Goal: Obtain resource: Download file/media

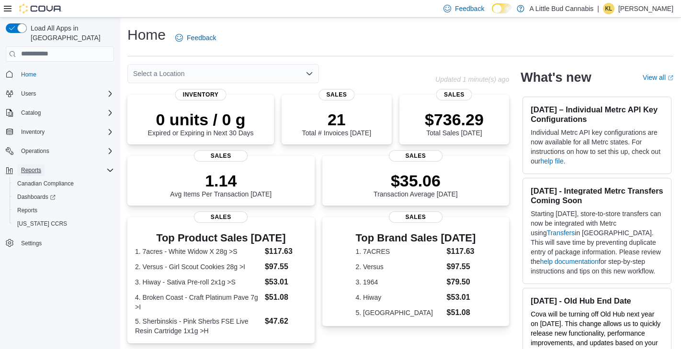
click at [30, 167] on span "Reports" at bounding box center [31, 171] width 20 height 8
click at [31, 167] on span "Reports" at bounding box center [31, 171] width 20 height 8
drag, startPoint x: 34, startPoint y: 201, endPoint x: 16, endPoint y: 225, distance: 30.4
click at [34, 207] on span "Reports" at bounding box center [27, 211] width 20 height 8
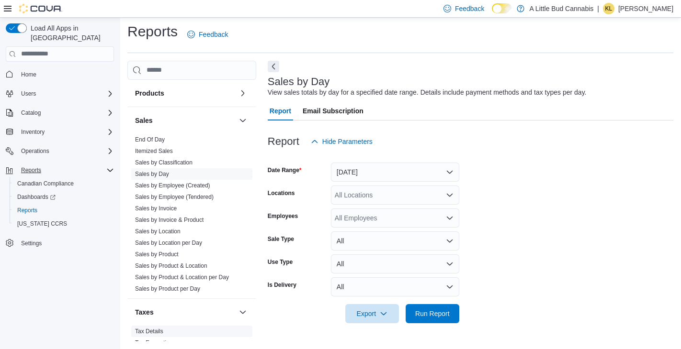
scroll to position [656, 0]
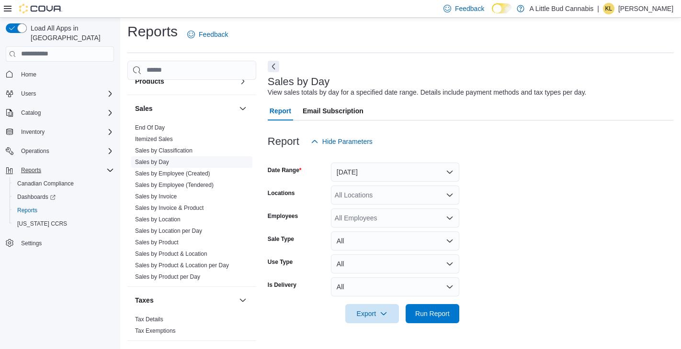
click at [152, 159] on link "Sales by Day" at bounding box center [152, 162] width 34 height 7
click at [153, 159] on link "Sales by Day" at bounding box center [152, 162] width 34 height 7
click at [389, 162] on form "Date Range Yesterday Locations All Locations Employees All Employees Sale Type …" at bounding box center [470, 237] width 405 height 172
click at [388, 168] on button "Yesterday" at bounding box center [395, 172] width 128 height 19
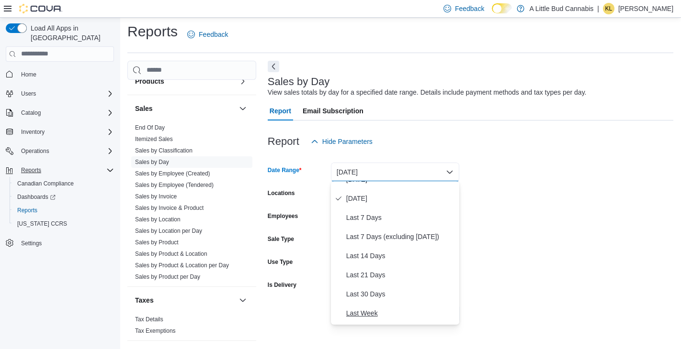
scroll to position [48, 0]
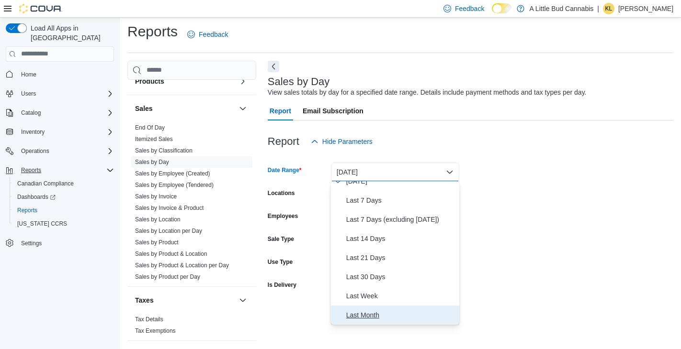
click at [366, 317] on span "Last Month" at bounding box center [400, 315] width 109 height 11
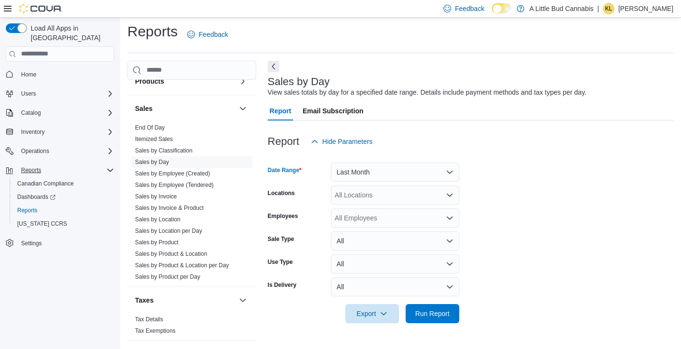
click at [374, 199] on div "All Locations" at bounding box center [395, 195] width 128 height 19
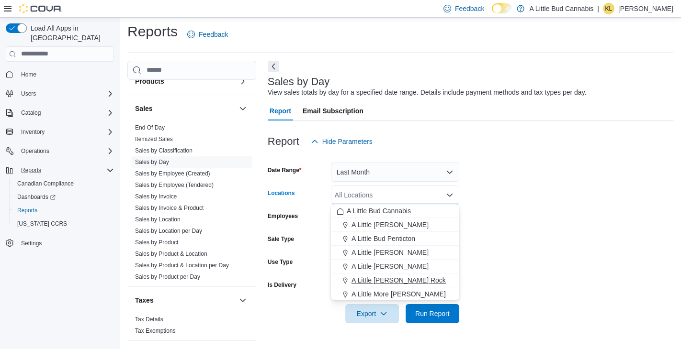
click at [410, 278] on span "A Little Bud White Rock" at bounding box center [398, 281] width 94 height 10
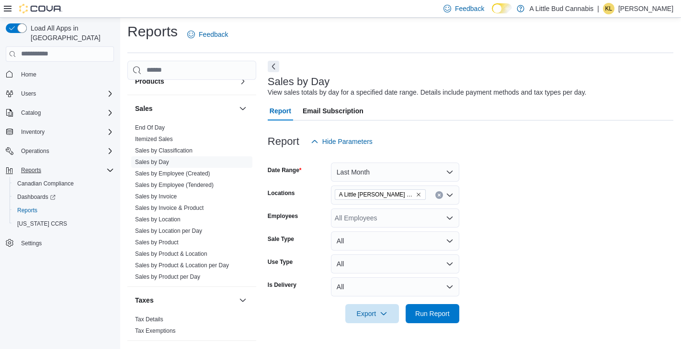
click at [521, 263] on form "Date Range Last Month Locations A Little Bud White Rock Employees All Employees…" at bounding box center [470, 237] width 405 height 172
click at [438, 312] on span "Run Report" at bounding box center [432, 314] width 34 height 10
click at [376, 312] on icon "button" at bounding box center [380, 314] width 8 height 8
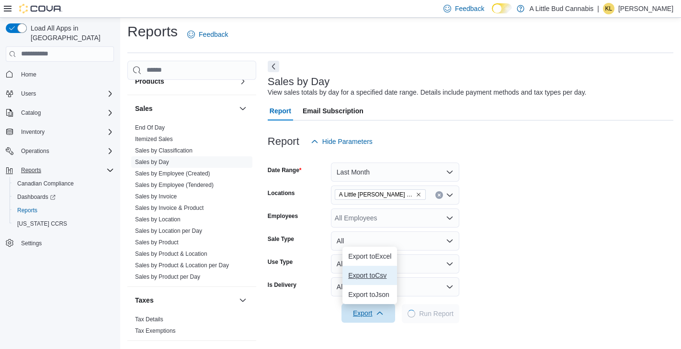
click at [367, 273] on span "Export to Csv" at bounding box center [369, 276] width 43 height 8
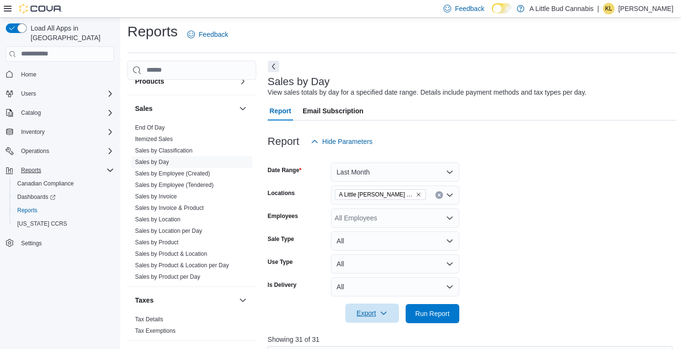
click at [440, 195] on icon "Clear input" at bounding box center [439, 195] width 4 height 4
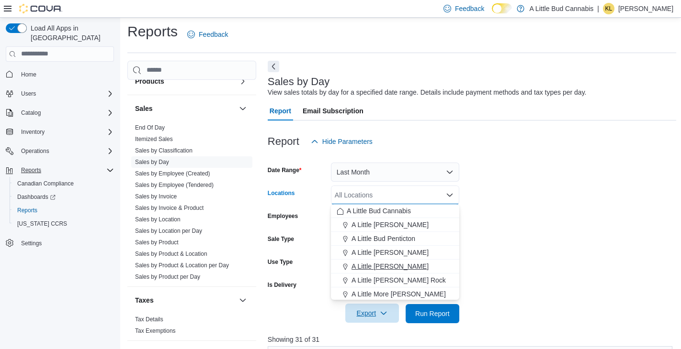
click at [405, 267] on span "A Little Bud Whistler" at bounding box center [389, 267] width 77 height 10
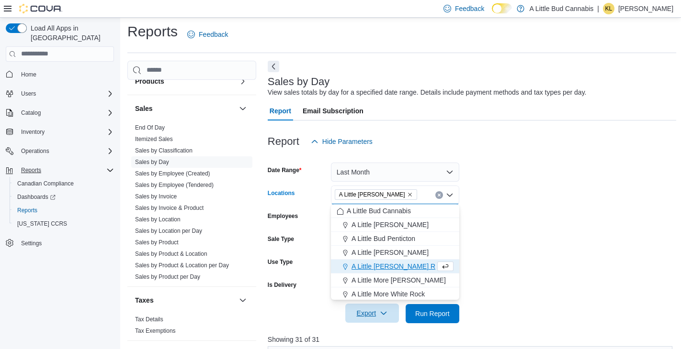
drag, startPoint x: 389, startPoint y: 314, endPoint x: 382, endPoint y: 318, distance: 7.9
click at [389, 315] on span "Export" at bounding box center [372, 313] width 42 height 19
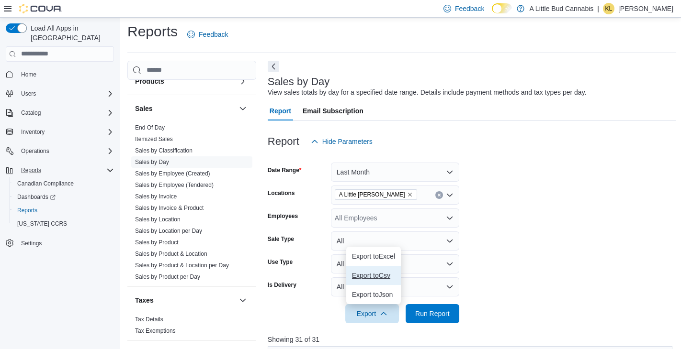
click at [373, 278] on span "Export to Csv" at bounding box center [373, 276] width 43 height 8
click at [570, 215] on form "Date Range Last Month Locations A Little Bud Whistler Employees All Employees S…" at bounding box center [472, 237] width 408 height 172
